Goal: Task Accomplishment & Management: Manage account settings

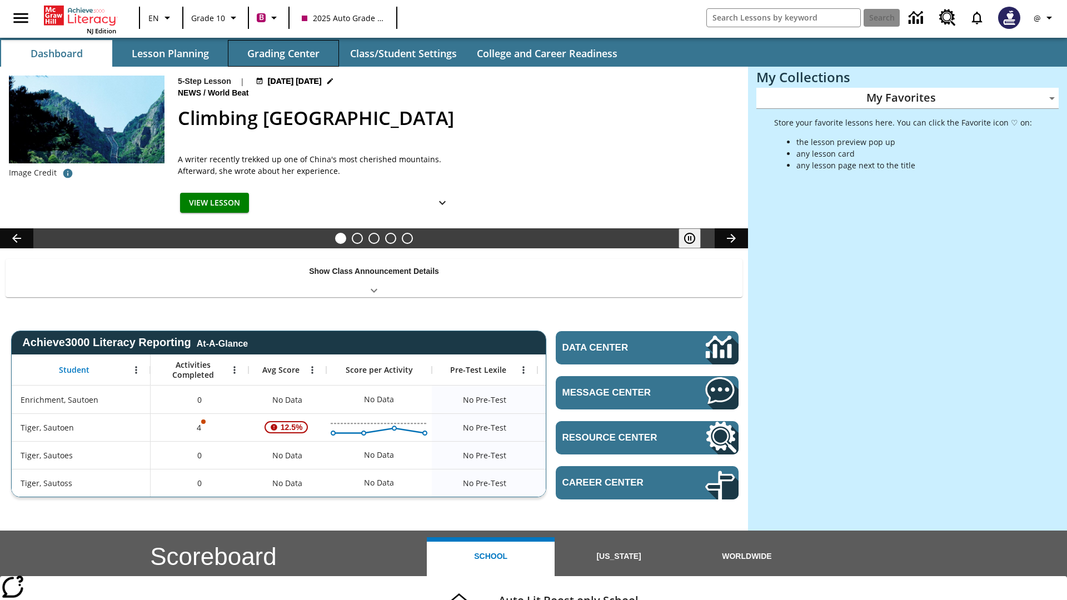
click at [283, 53] on button "Grading Center" at bounding box center [283, 53] width 111 height 27
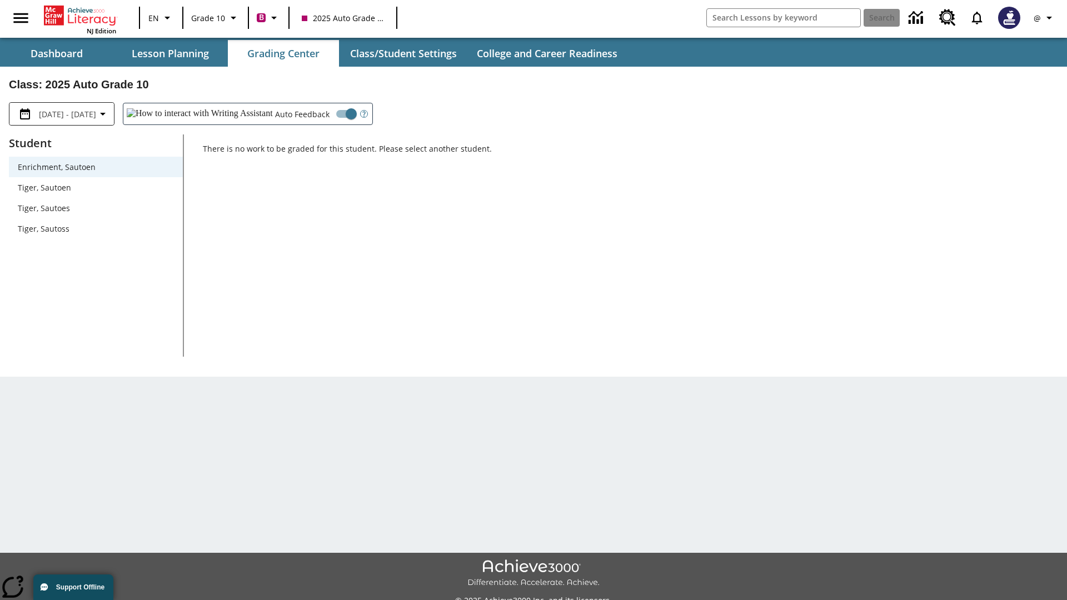
click at [96, 187] on span "Tiger, Sautoen" at bounding box center [96, 188] width 156 height 12
click at [362, 114] on icon "Open Help for Writing Assistant" at bounding box center [363, 115] width 3 height 6
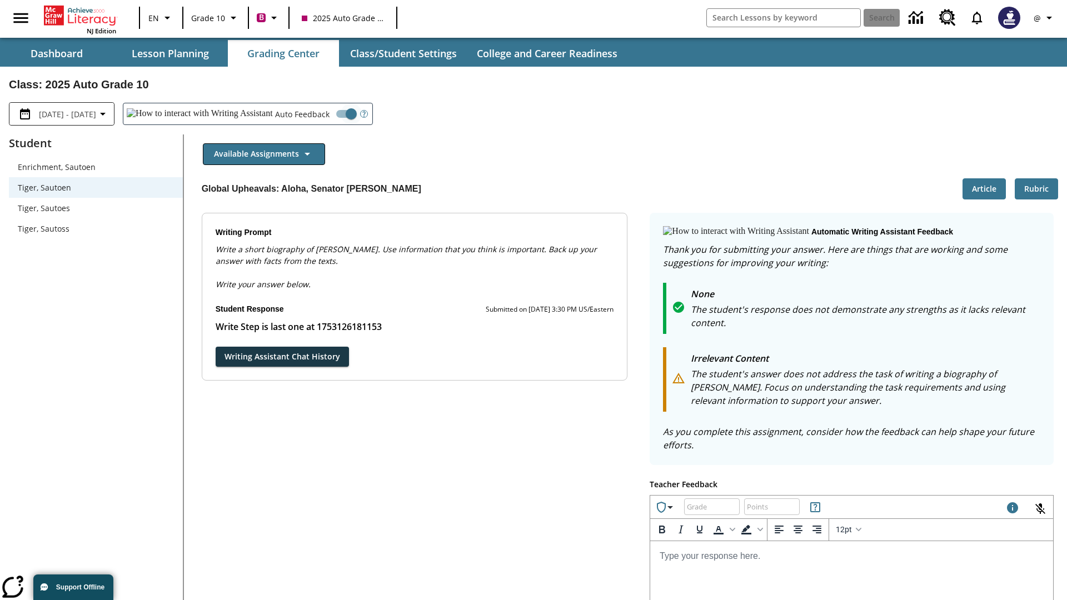
click at [319, 114] on input "Auto Feedback" at bounding box center [350, 113] width 63 height 21
checkbox input "false"
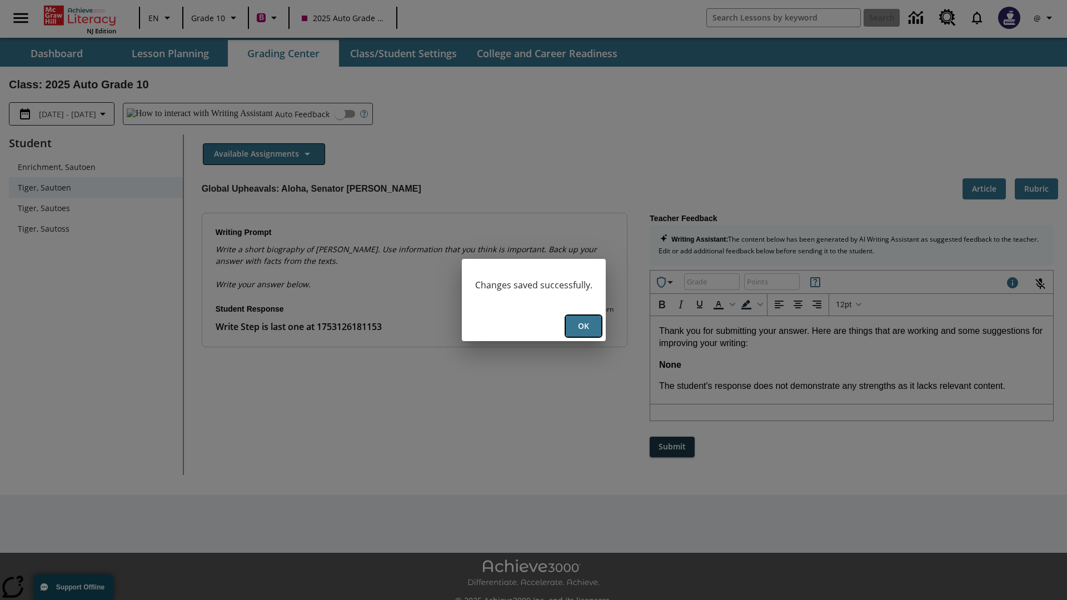
click at [583, 326] on button "Ok" at bounding box center [584, 327] width 36 height 22
